Goal: Contribute content

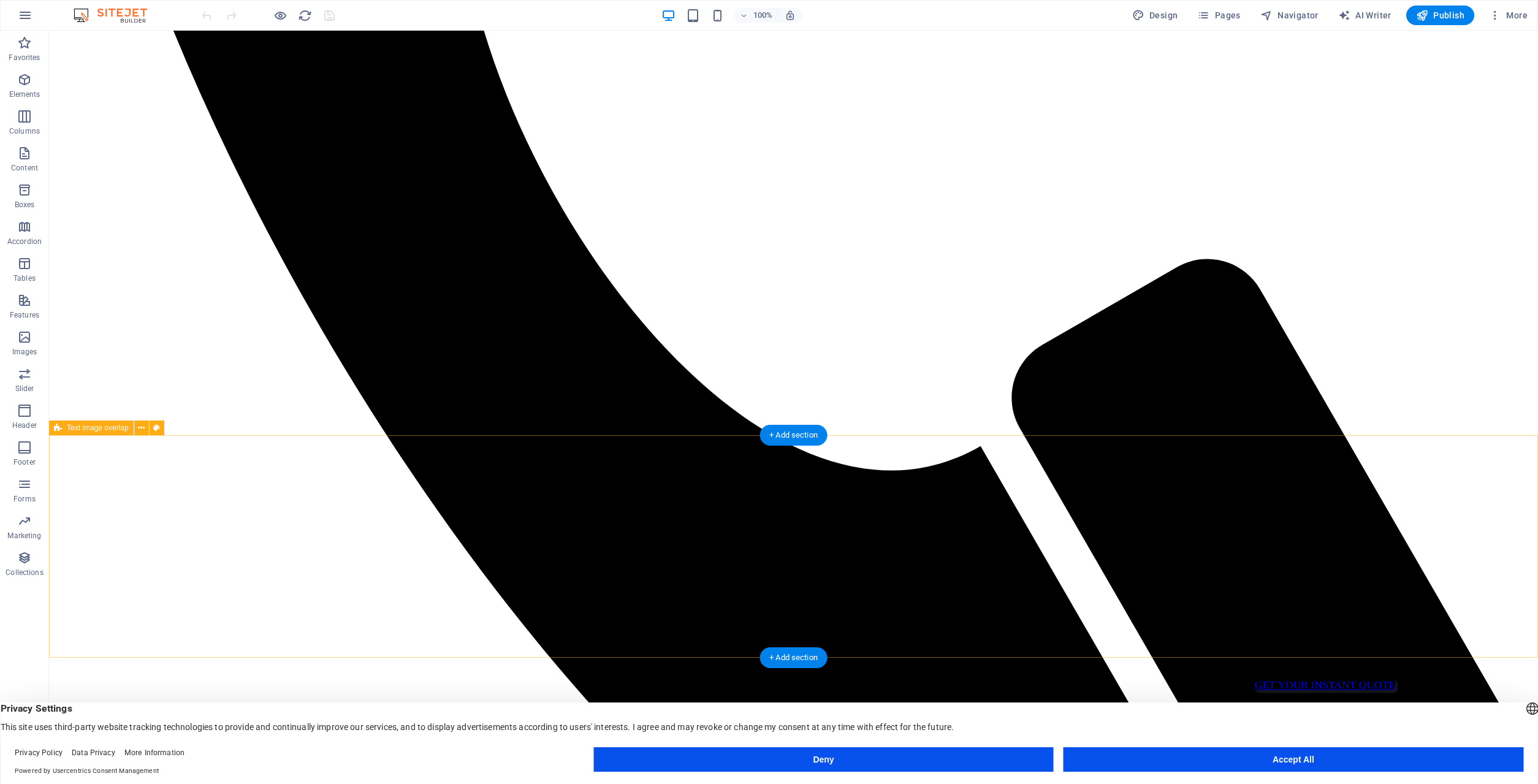
scroll to position [1599, 0]
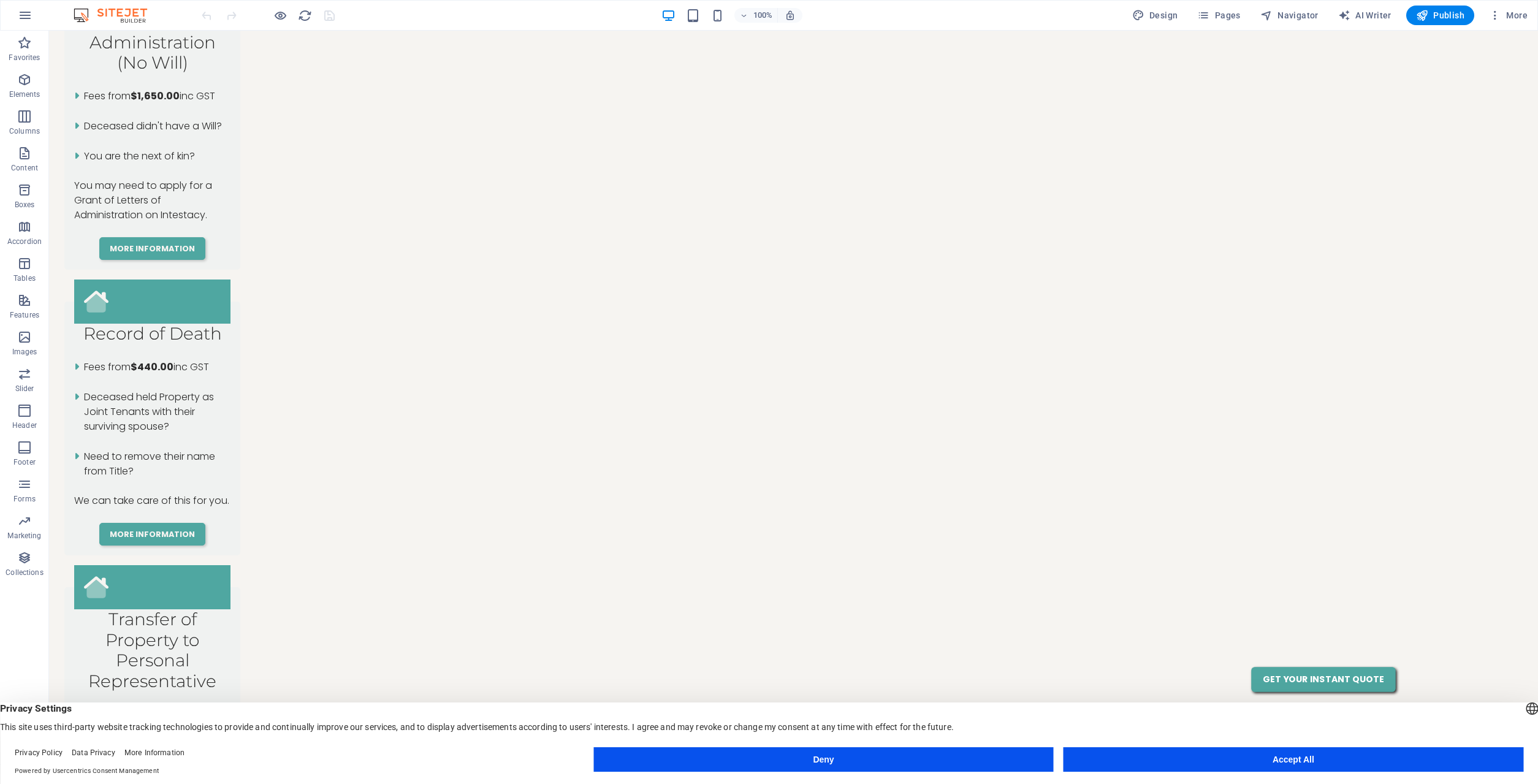
click at [1114, 760] on button "Accept All" at bounding box center [1293, 759] width 459 height 25
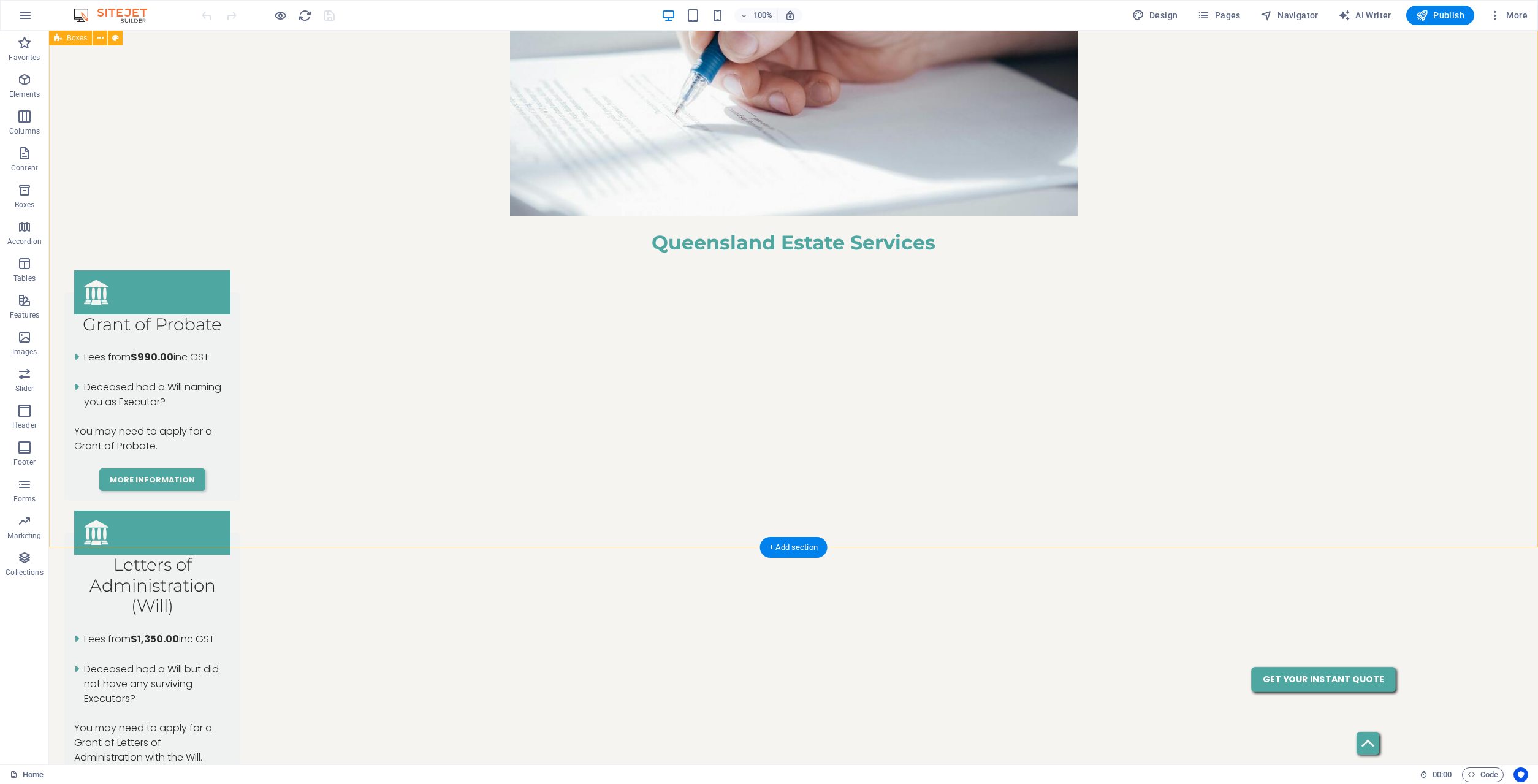
scroll to position [599, 0]
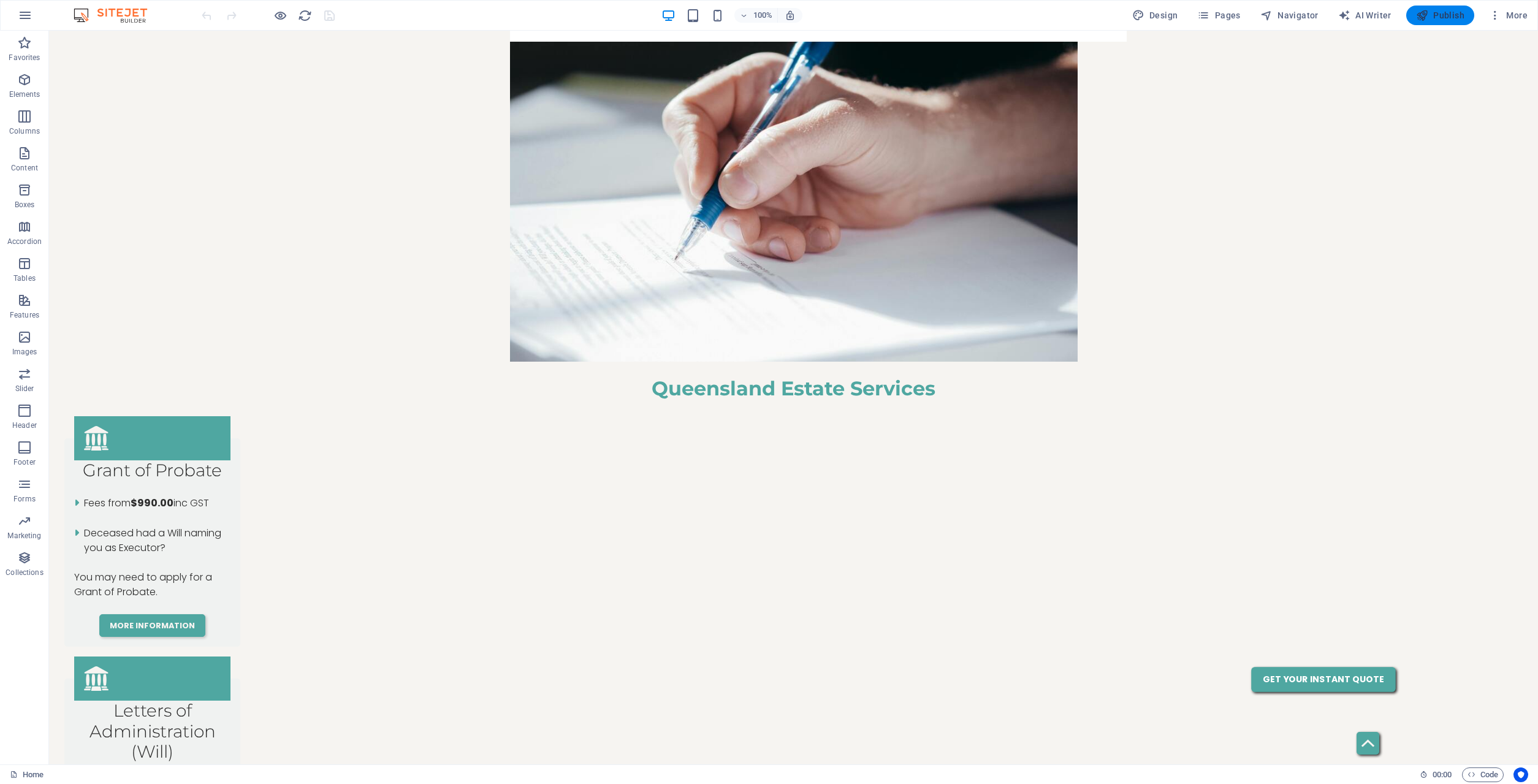
click at [1442, 16] on span "Publish" at bounding box center [1440, 15] width 49 height 12
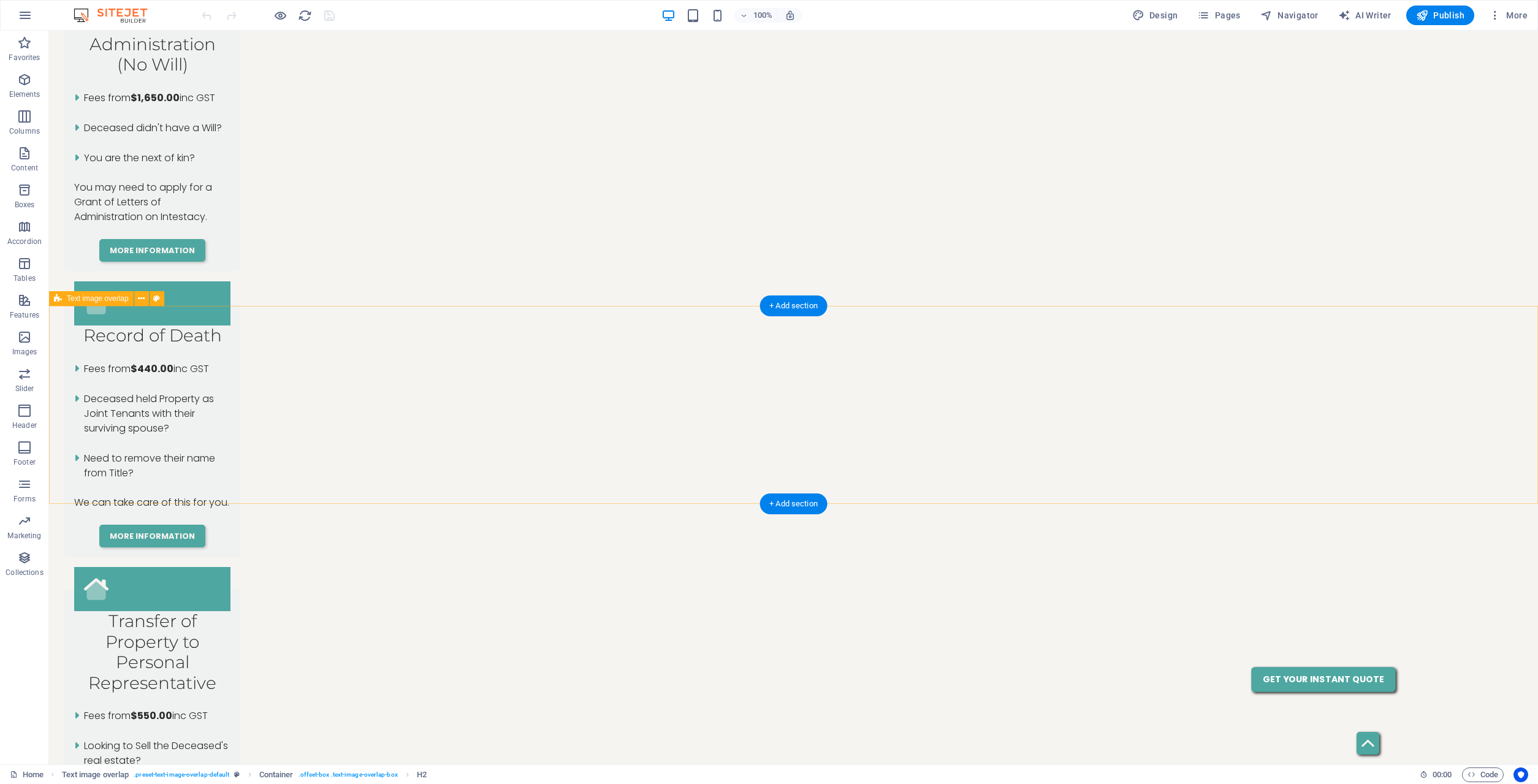
scroll to position [1599, 0]
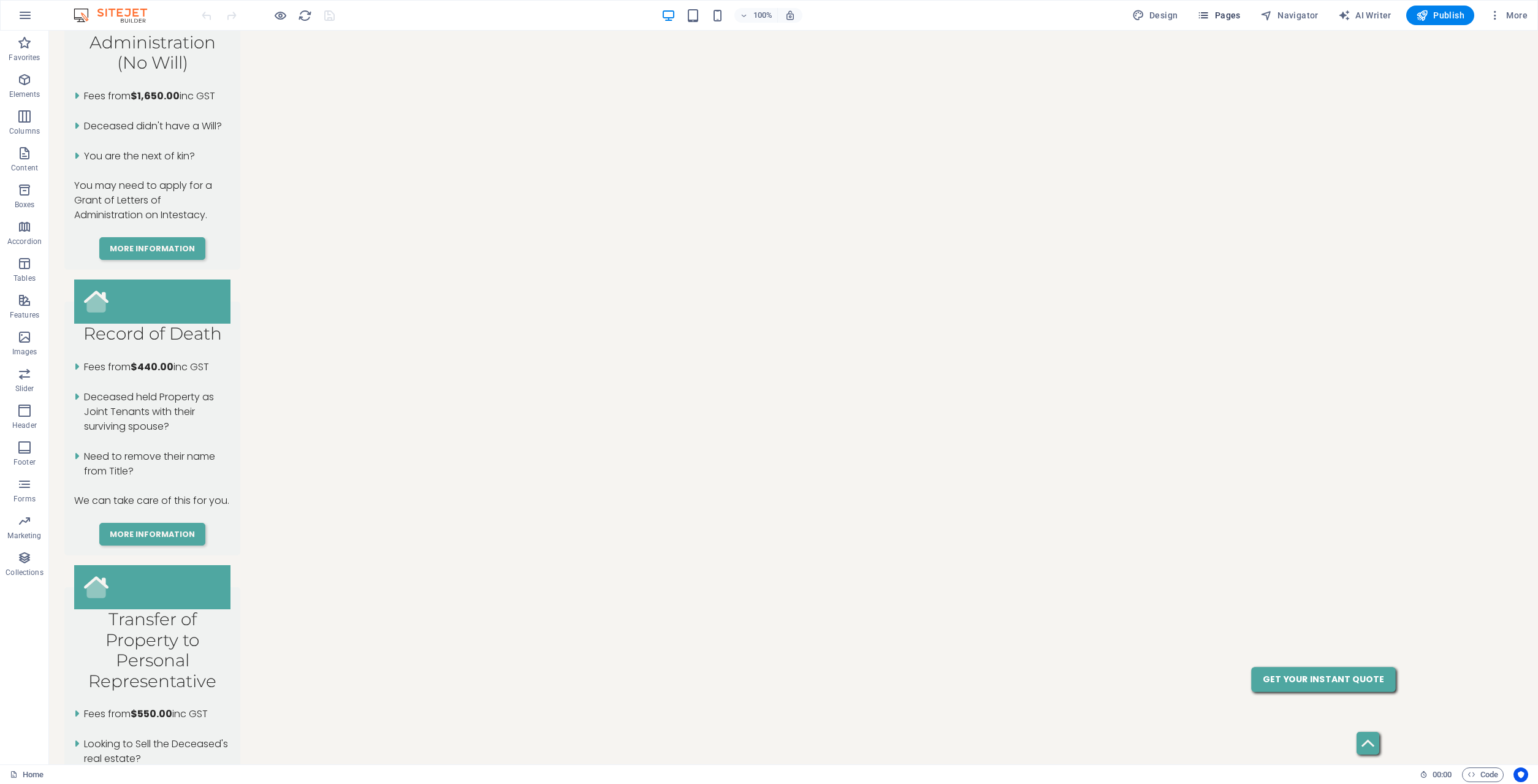
click at [1228, 18] on span "Pages" at bounding box center [1219, 15] width 43 height 12
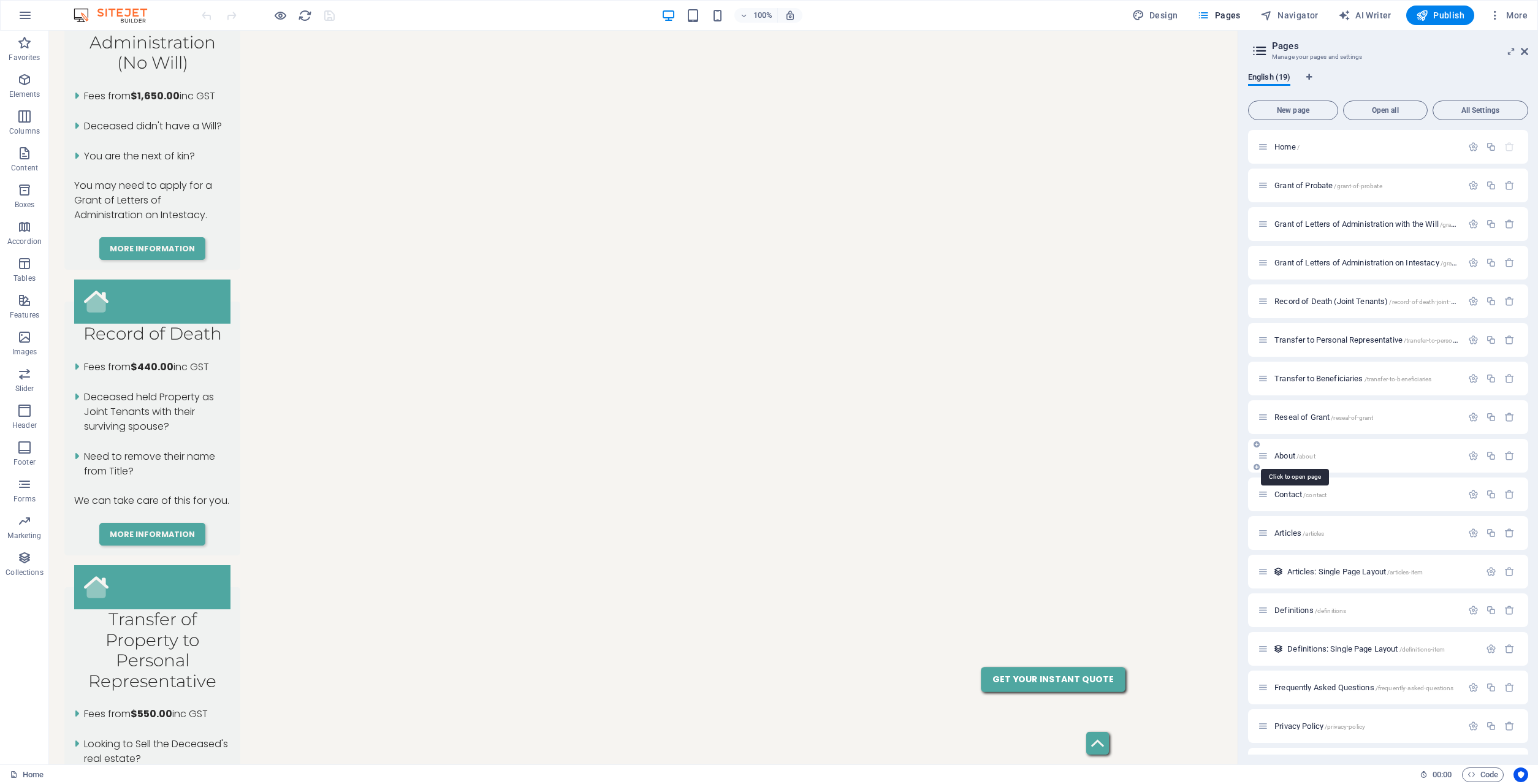
click at [1282, 454] on span "About /about" at bounding box center [1295, 455] width 41 height 9
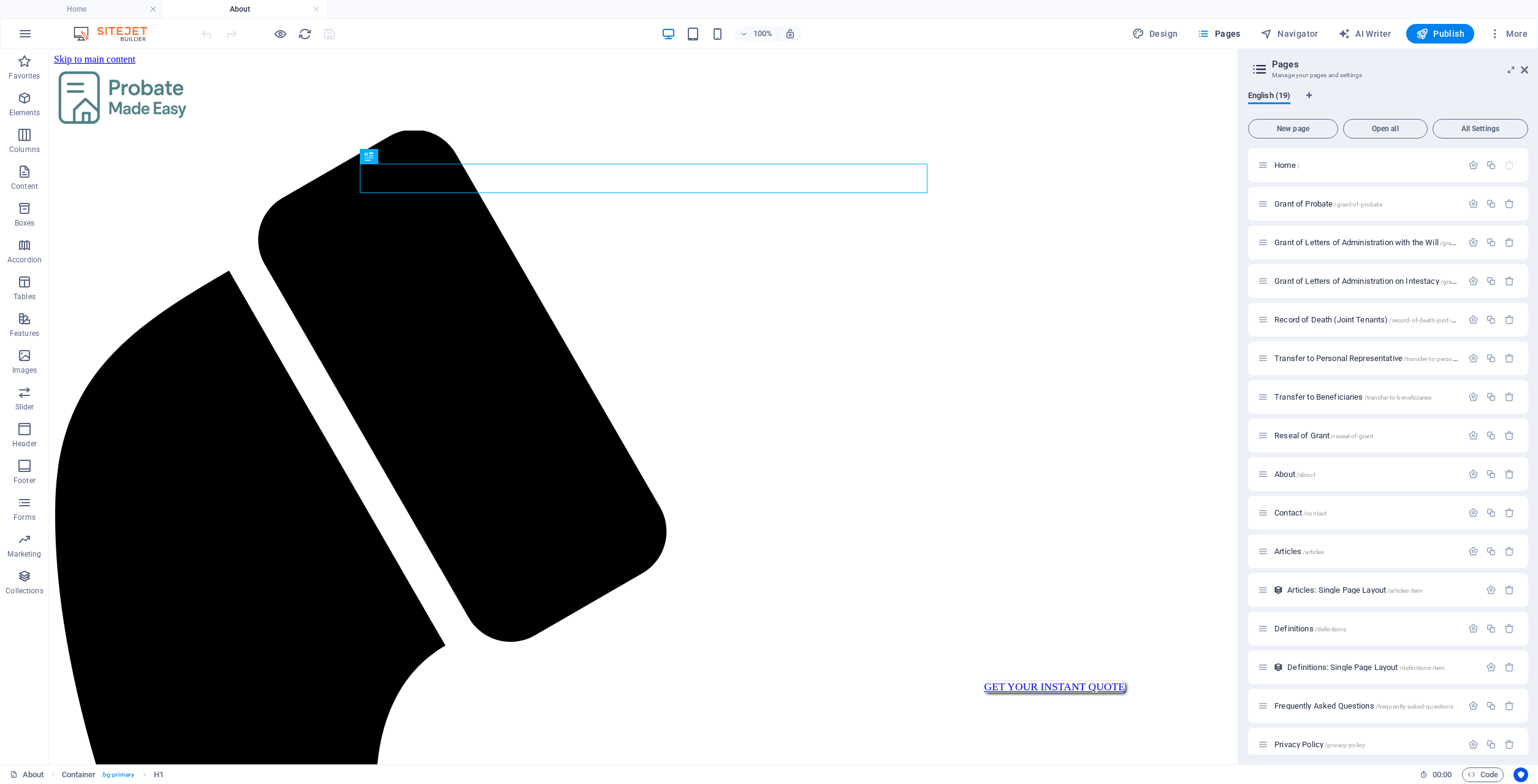
scroll to position [0, 0]
click at [1432, 38] on span "Publish" at bounding box center [1440, 33] width 49 height 12
